Goal: Book appointment/travel/reservation

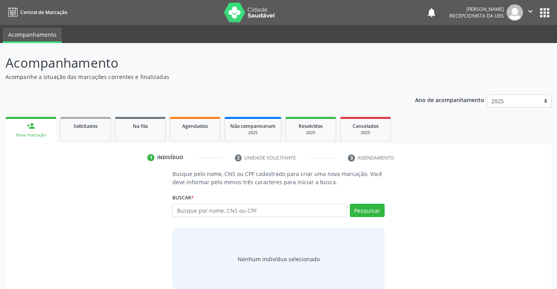
click at [233, 212] on input "text" at bounding box center [259, 210] width 174 height 13
type input "0"
type input "704008322081666"
click at [380, 215] on button "Pesquisar" at bounding box center [367, 210] width 35 height 13
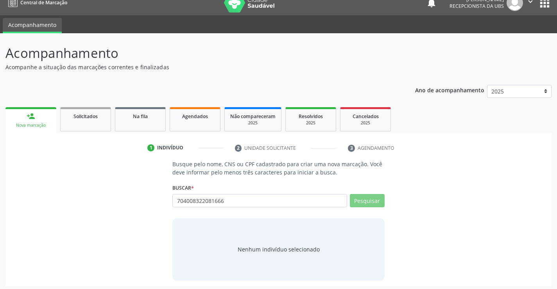
scroll to position [13, 0]
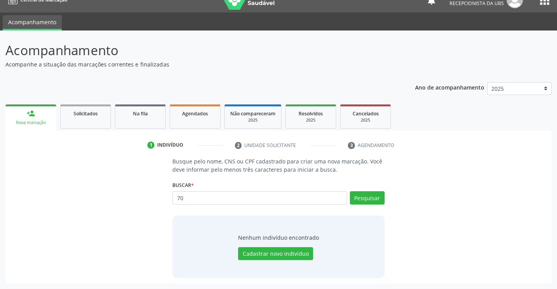
type input "7"
type input "v"
type input "[PERSON_NAME]"
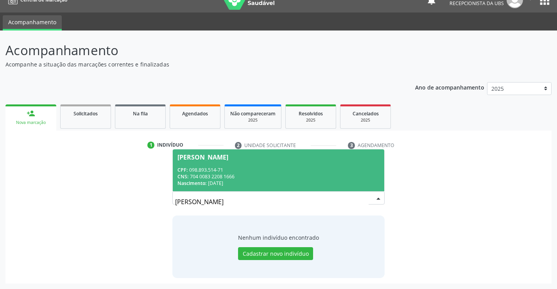
click at [284, 167] on div "CPF: 098.893.514-71" at bounding box center [278, 169] width 202 height 7
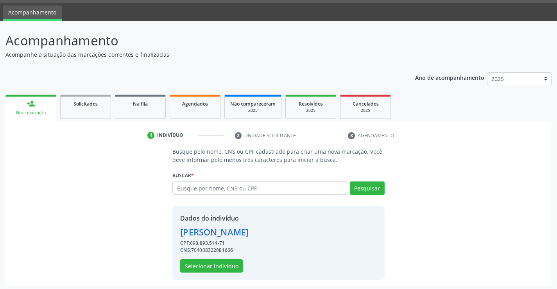
scroll to position [25, 0]
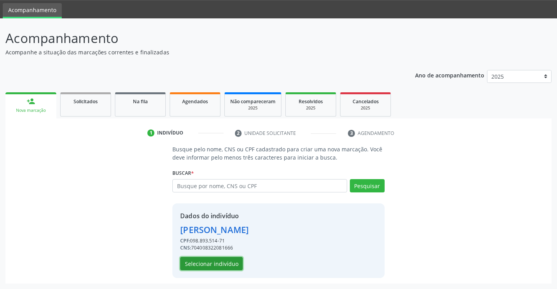
click at [234, 262] on button "Selecionar indivíduo" at bounding box center [211, 263] width 63 height 13
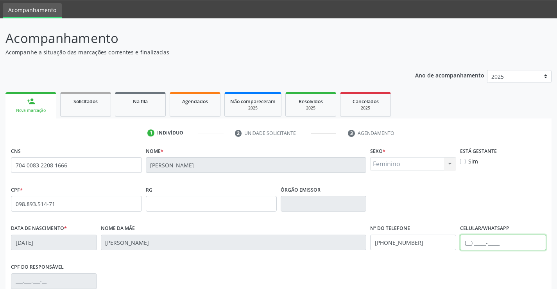
click at [398, 247] on input "text" at bounding box center [503, 242] width 86 height 16
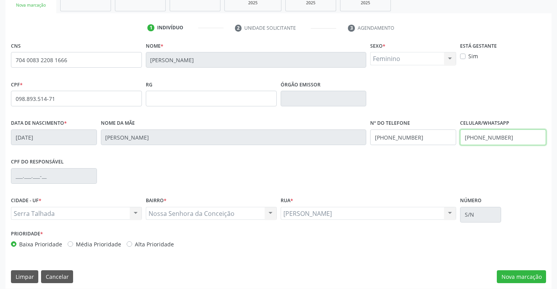
scroll to position [135, 0]
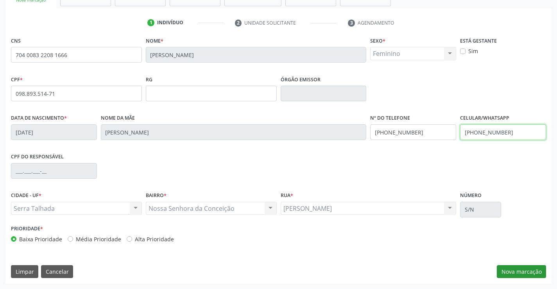
type input "[PHONE_NUMBER]"
click at [398, 272] on button "Nova marcação" at bounding box center [521, 271] width 49 height 13
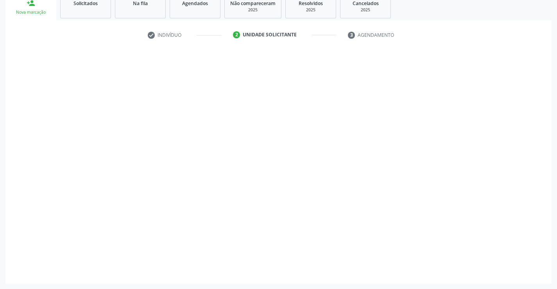
scroll to position [123, 0]
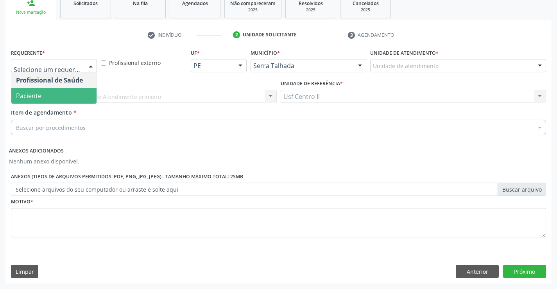
click at [72, 93] on span "Paciente" at bounding box center [53, 96] width 85 height 16
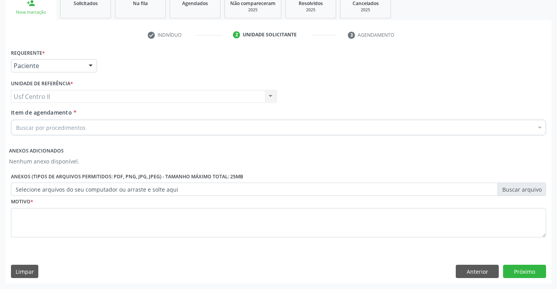
click at [87, 127] on div "Buscar por procedimentos" at bounding box center [278, 128] width 535 height 16
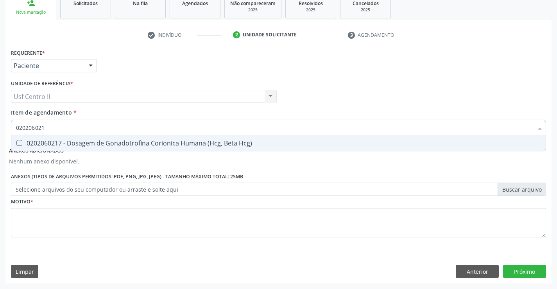
type input "0202060217"
click at [93, 141] on div "0202060217 - Dosagem de Gonadotrofina Corionica Humana (Hcg, Beta Hcg)" at bounding box center [278, 143] width 525 height 6
checkbox Hcg\) "true"
click at [194, 212] on div "Requerente * Paciente Profissional de Saúde Paciente Nenhum resultado encontrad…" at bounding box center [278, 147] width 535 height 201
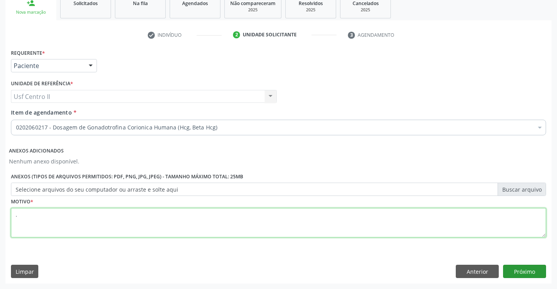
type textarea "."
click at [398, 271] on button "Próximo" at bounding box center [524, 271] width 43 height 13
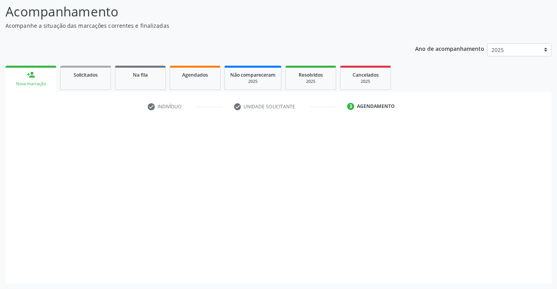
scroll to position [51, 0]
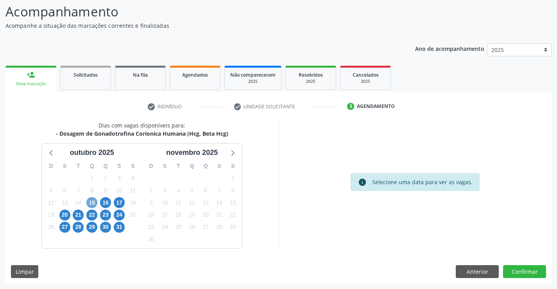
click at [91, 199] on span "15" at bounding box center [91, 202] width 11 height 11
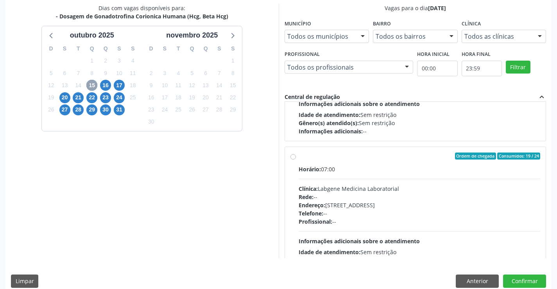
scroll to position [260, 0]
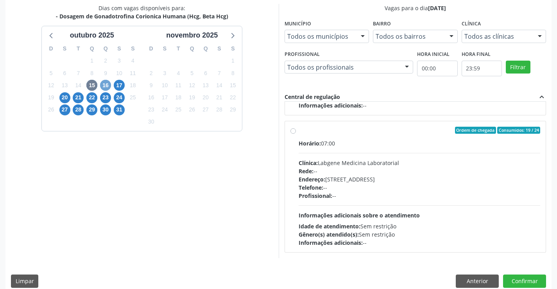
click at [109, 86] on span "16" at bounding box center [105, 85] width 11 height 11
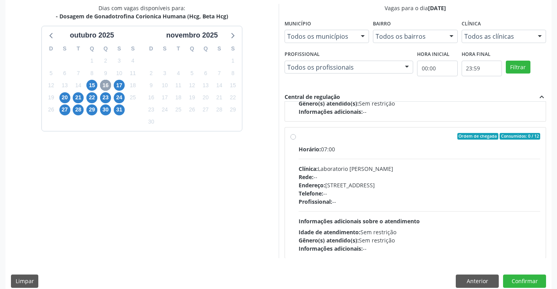
scroll to position [123, 0]
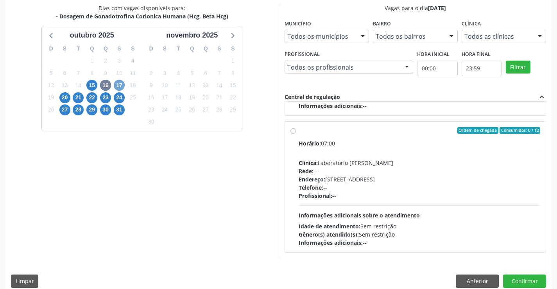
click at [118, 82] on span "17" at bounding box center [119, 85] width 11 height 11
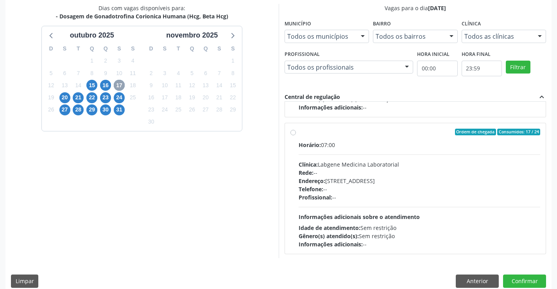
scroll to position [397, 0]
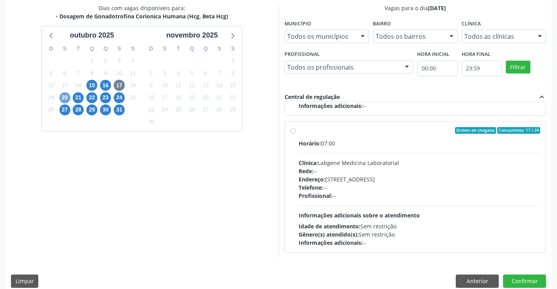
click at [67, 97] on span "20" at bounding box center [64, 97] width 11 height 11
click at [79, 97] on span "21" at bounding box center [78, 97] width 11 height 11
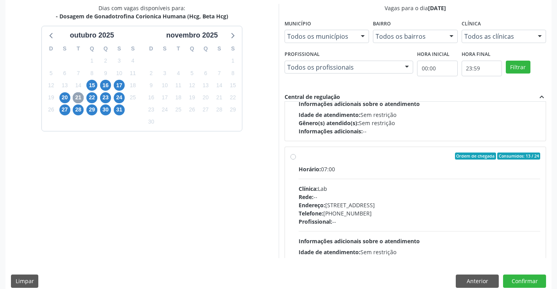
scroll to position [260, 0]
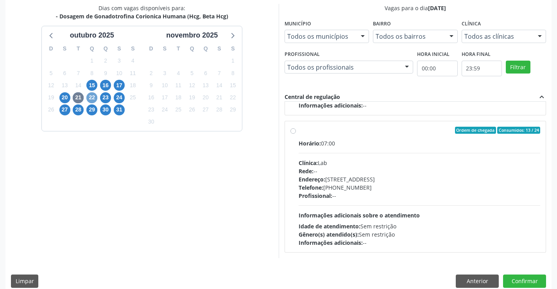
click at [91, 97] on span "22" at bounding box center [91, 97] width 11 height 11
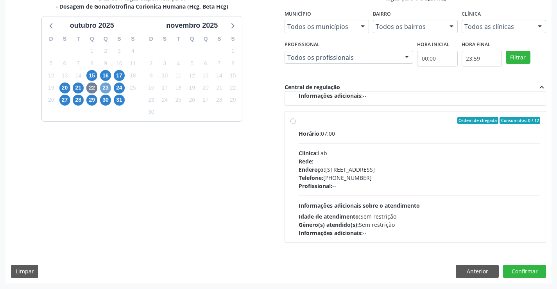
click at [105, 90] on span "23" at bounding box center [105, 87] width 11 height 11
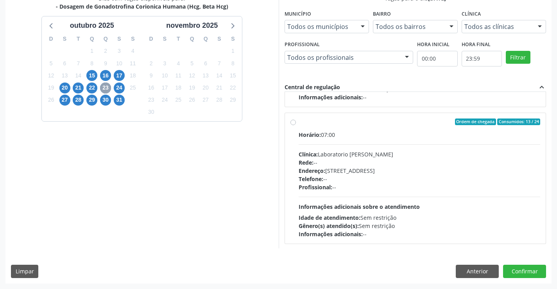
scroll to position [123, 0]
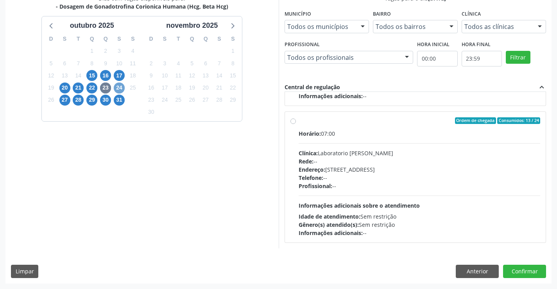
click at [117, 87] on span "24" at bounding box center [119, 87] width 11 height 11
click at [64, 101] on span "27" at bounding box center [64, 100] width 11 height 11
click at [94, 76] on span "15" at bounding box center [91, 75] width 11 height 11
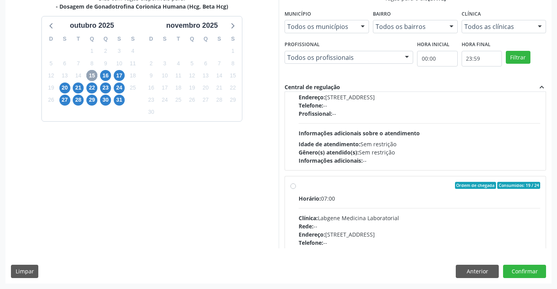
scroll to position [260, 0]
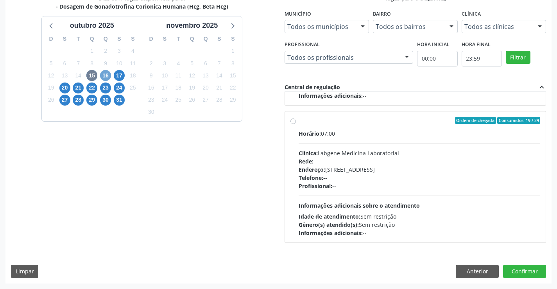
click at [106, 75] on span "16" at bounding box center [105, 75] width 11 height 11
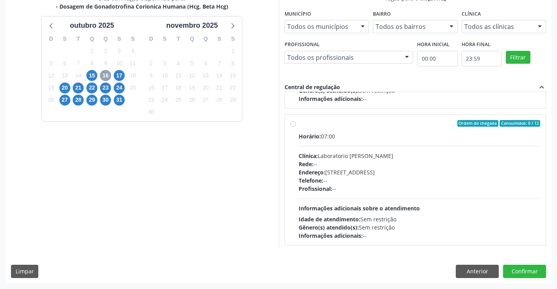
scroll to position [123, 0]
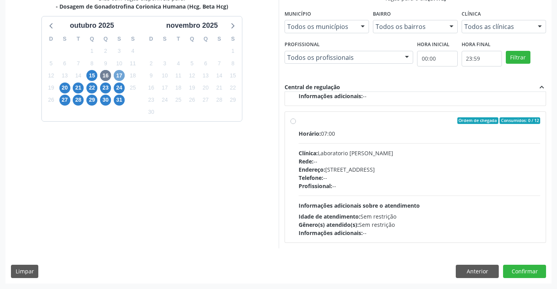
click at [120, 73] on span "17" at bounding box center [119, 75] width 11 height 11
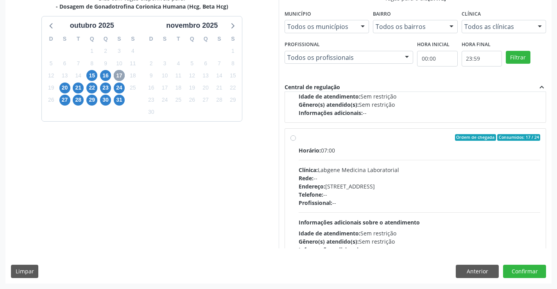
scroll to position [397, 0]
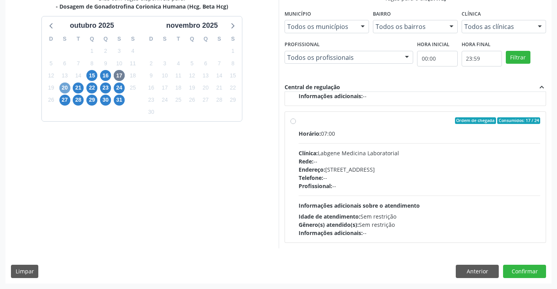
click at [64, 88] on span "20" at bounding box center [64, 87] width 11 height 11
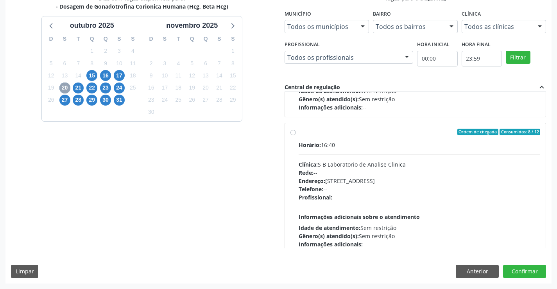
scroll to position [391, 0]
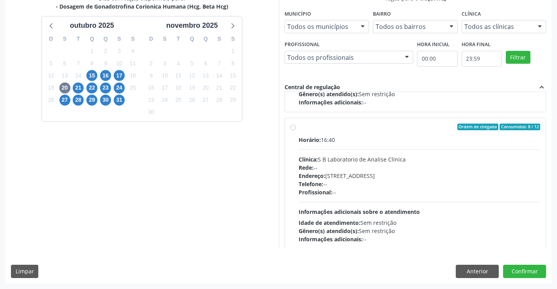
click at [299, 128] on label "Ordem de chegada Consumidos: 8 / 12 Horário: 16:40 Clínica: S B Laboratorio de …" at bounding box center [420, 183] width 242 height 120
click at [291, 128] on input "Ordem de chegada Consumidos: 8 / 12 Horário: 16:40 Clínica: S B Laboratorio de …" at bounding box center [292, 126] width 5 height 7
radio input "true"
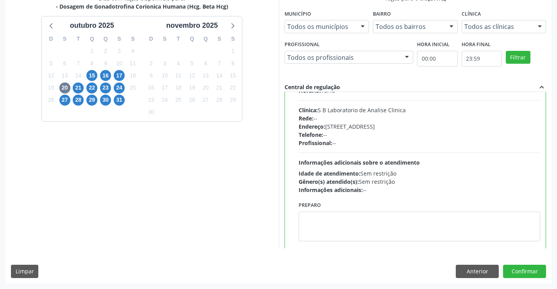
scroll to position [450, 0]
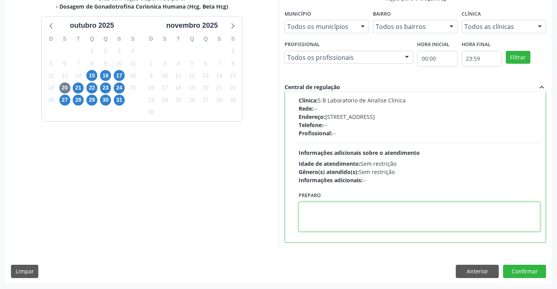
click at [389, 209] on textarea at bounding box center [420, 217] width 242 height 30
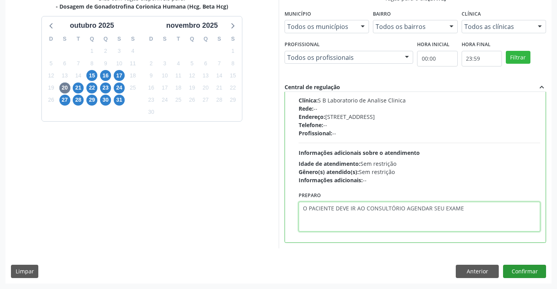
type textarea "O PACIENTE DEVE IR AO CONSULTÓRIO AGENDAR SEU EXAME"
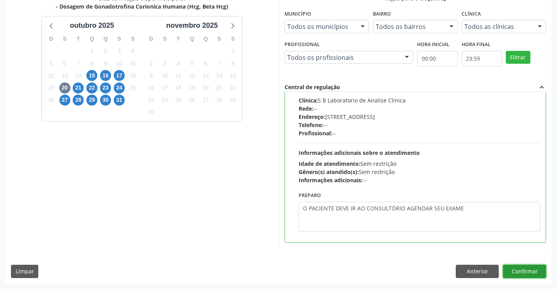
click at [398, 270] on button "Confirmar" at bounding box center [524, 271] width 43 height 13
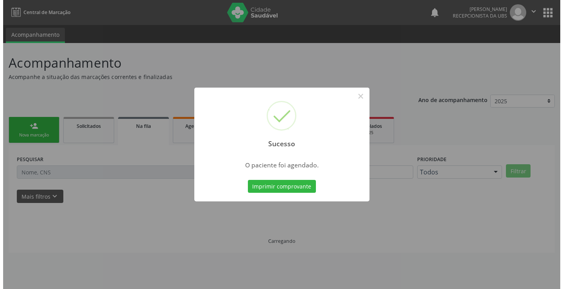
scroll to position [0, 0]
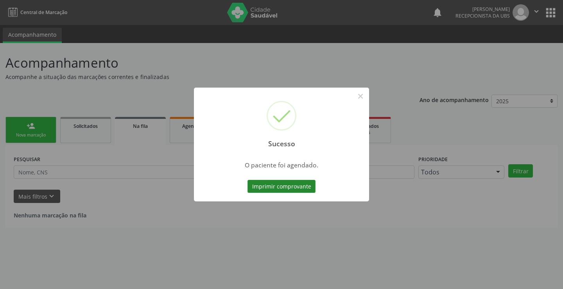
click at [305, 183] on button "Imprimir comprovante" at bounding box center [281, 186] width 68 height 13
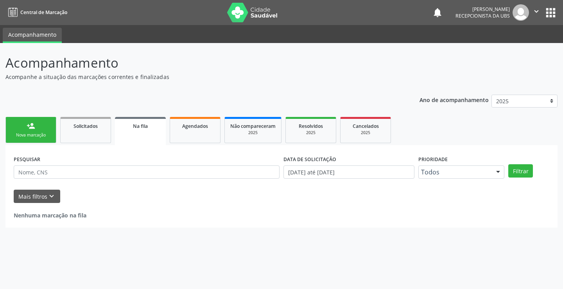
click at [398, 13] on icon "" at bounding box center [536, 11] width 9 height 9
click at [398, 50] on link "Sair" at bounding box center [516, 47] width 54 height 11
